Goal: Find contact information: Find contact information

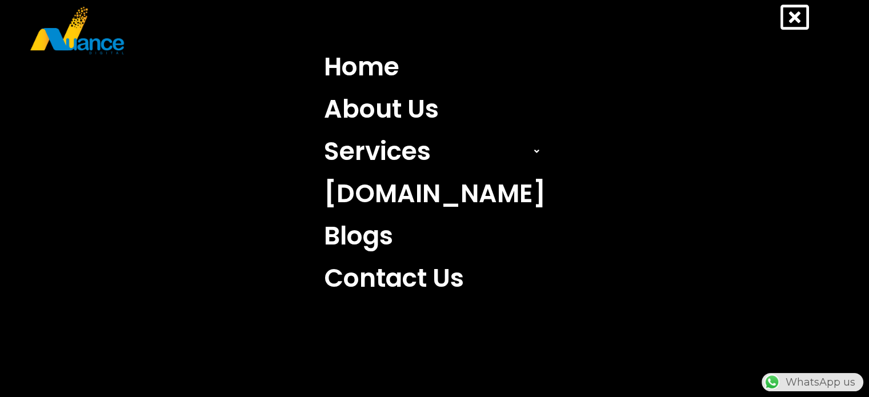
click at [307, 181] on nav "Home About Us Services Search Engine Optimization (SEO) Search Engine Marketing…" at bounding box center [434, 173] width 835 height 254
click at [53, 106] on nav "Home About Us Services Search Engine Optimization (SEO) Search Engine Marketing…" at bounding box center [434, 173] width 835 height 254
click at [799, 18] on icon at bounding box center [794, 17] width 29 height 29
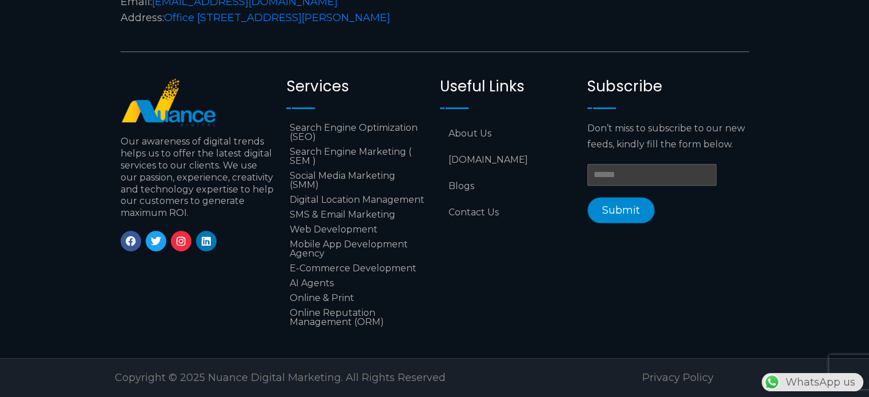
click at [627, 164] on input "Email *" at bounding box center [651, 175] width 129 height 22
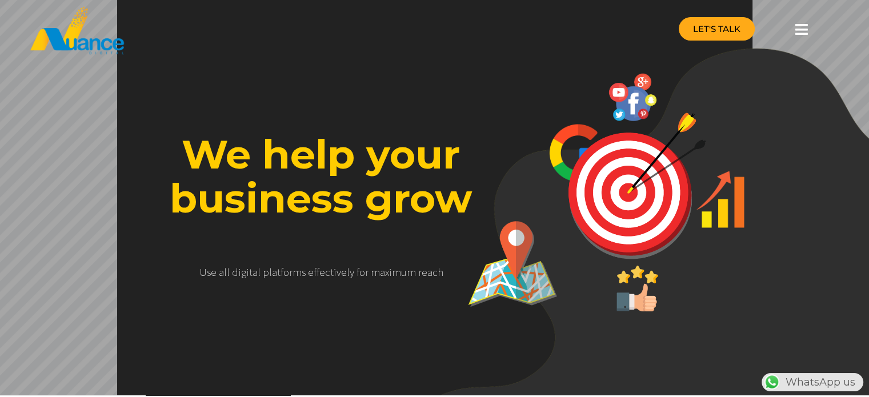
click at [722, 34] on link "LET'S TALK" at bounding box center [717, 28] width 76 height 23
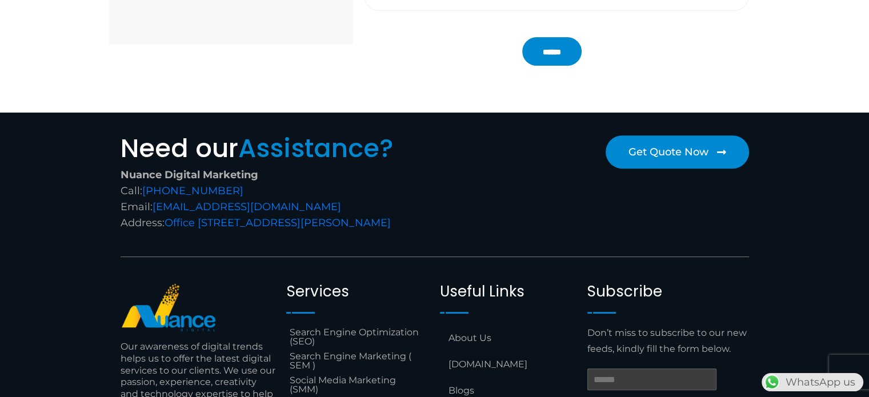
scroll to position [311, 0]
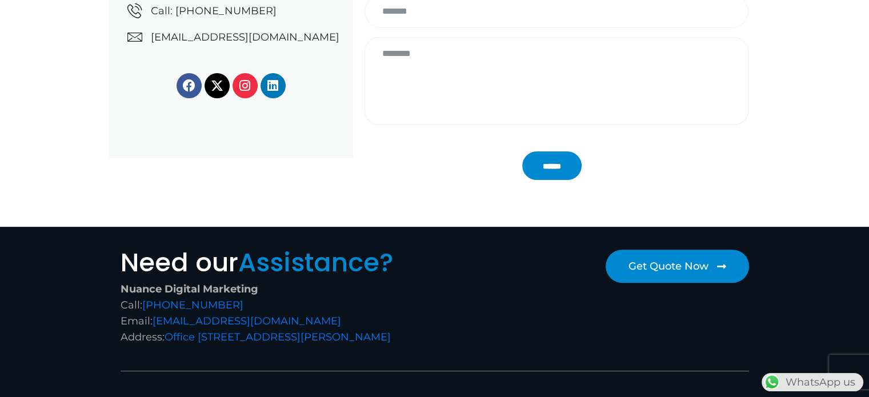
drag, startPoint x: 352, startPoint y: 319, endPoint x: 153, endPoint y: 326, distance: 200.1
click at [153, 326] on div "Nuance Digital Marketing Call: [PHONE_NUMBER] Email: [EMAIL_ADDRESS][DOMAIN_NAM…" at bounding box center [275, 313] width 309 height 64
copy div "[EMAIL_ADDRESS][DOMAIN_NAME]"
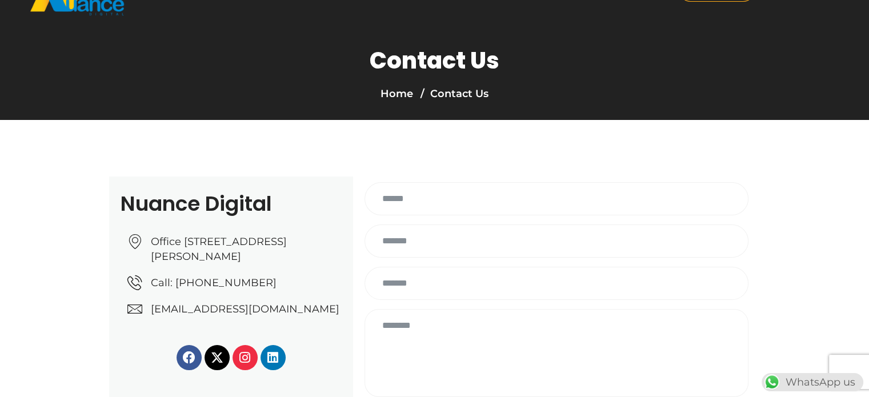
scroll to position [0, 0]
